Goal: Information Seeking & Learning: Learn about a topic

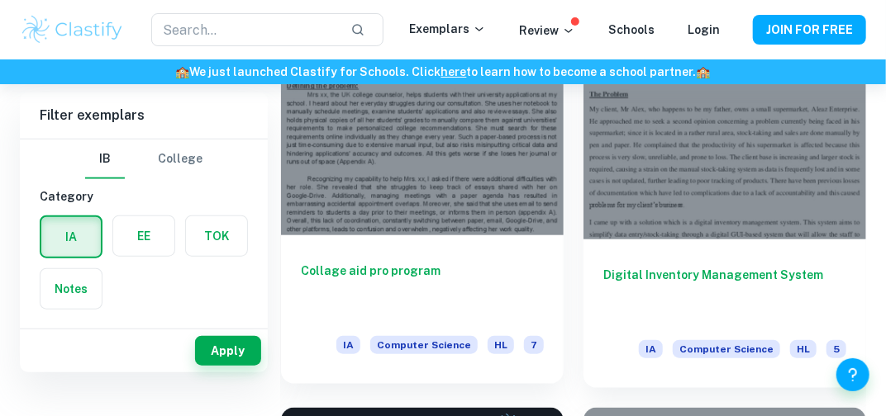
scroll to position [428, 0]
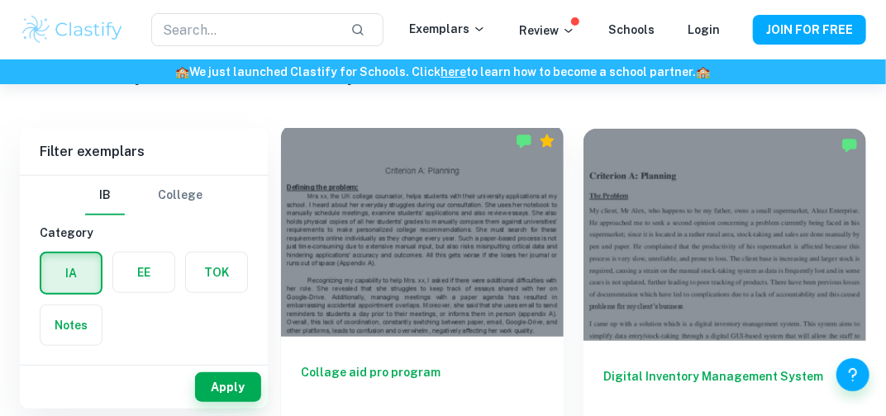
click at [383, 253] on div at bounding box center [422, 231] width 283 height 212
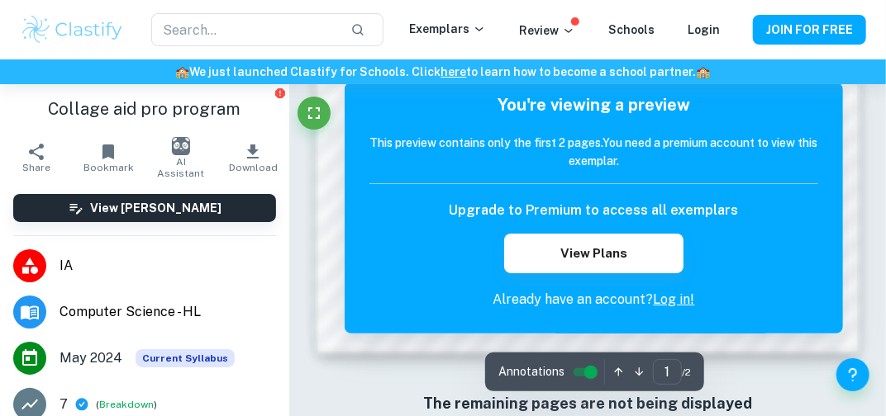
scroll to position [1201, 0]
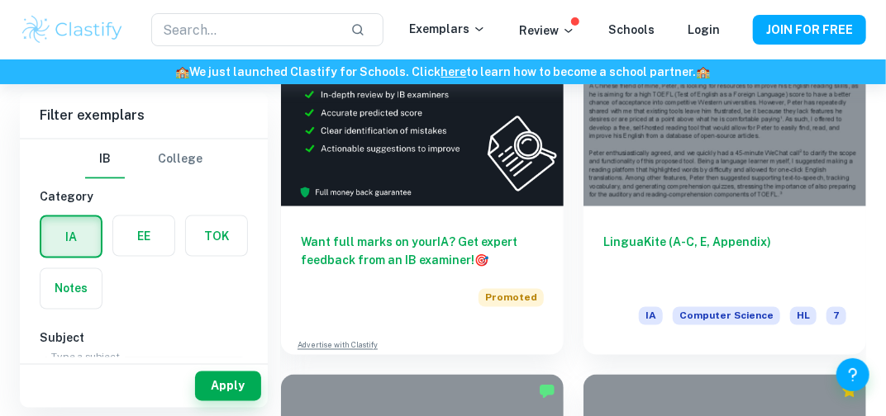
scroll to position [946, 0]
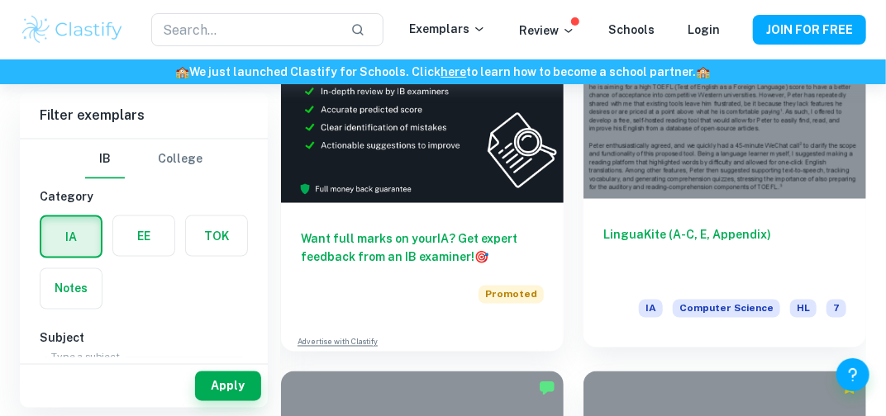
click at [788, 111] on div at bounding box center [724, 94] width 283 height 212
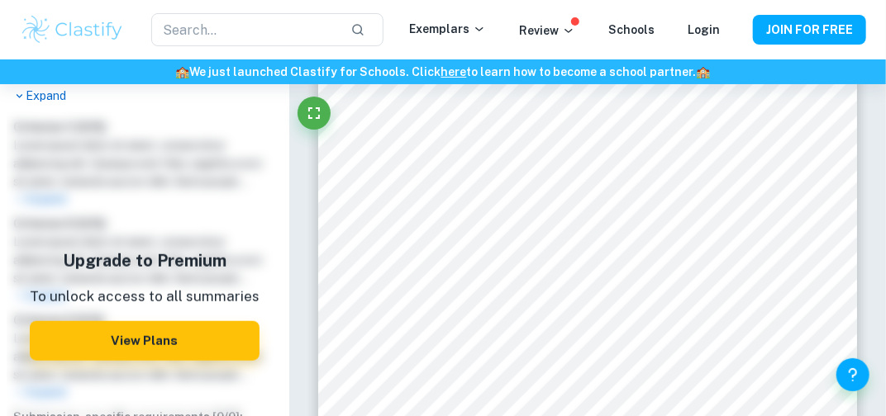
scroll to position [679, 0]
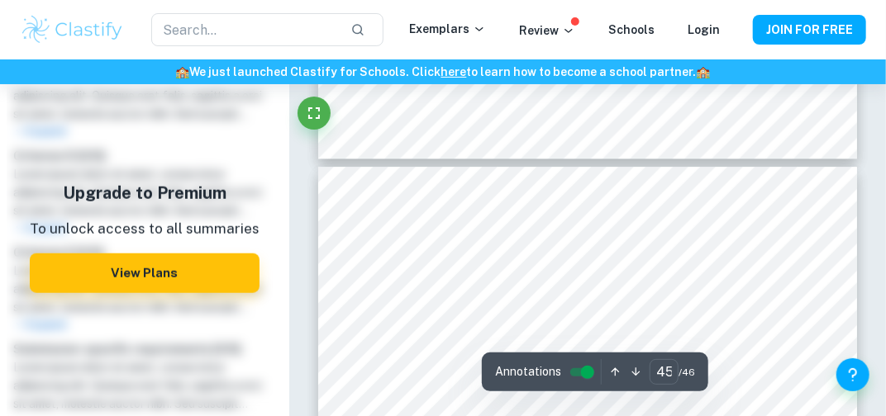
type input "46"
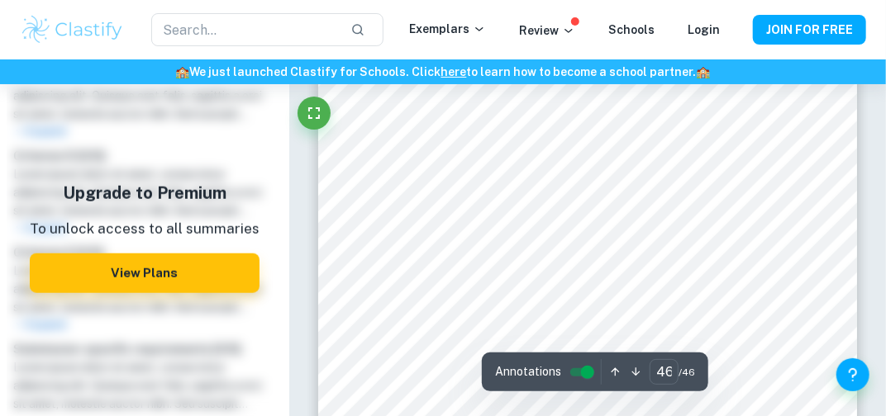
scroll to position [34099, 0]
